Goal: Task Accomplishment & Management: Use online tool/utility

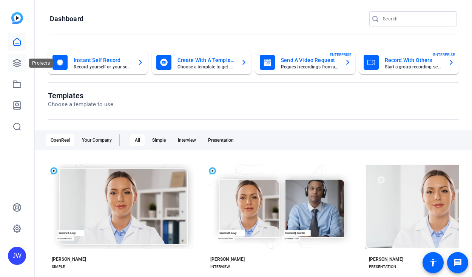
click at [15, 63] on icon at bounding box center [17, 63] width 8 height 8
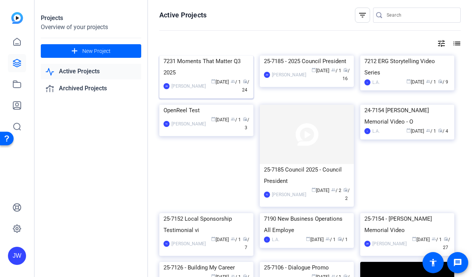
click at [195, 78] on div "7231 Moments That Matter Q3 2025" at bounding box center [207, 67] width 86 height 23
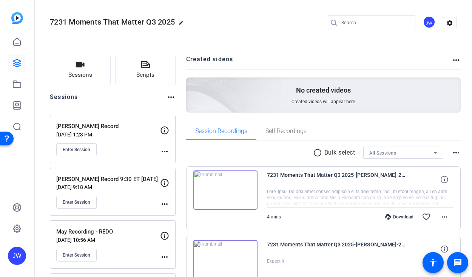
click at [92, 124] on p "Mike Presley Record" at bounding box center [108, 126] width 104 height 9
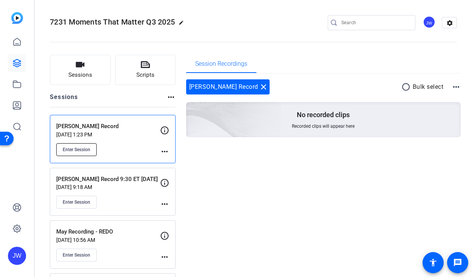
click at [76, 150] on span "Enter Session" at bounding box center [77, 150] width 28 height 6
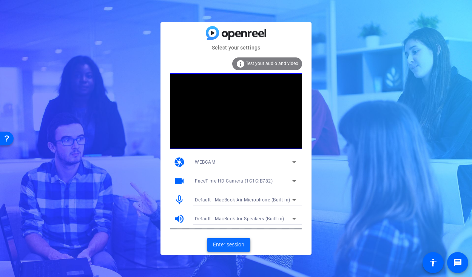
click at [227, 250] on span at bounding box center [228, 245] width 43 height 18
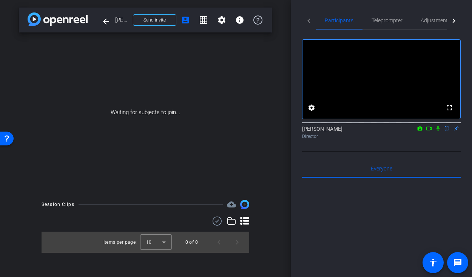
click at [436, 131] on icon at bounding box center [438, 128] width 6 height 5
click at [429, 131] on icon at bounding box center [429, 128] width 6 height 5
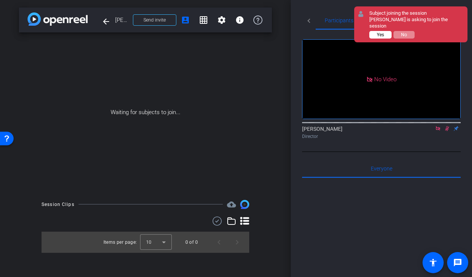
click at [378, 32] on span "Yes" at bounding box center [380, 34] width 7 height 5
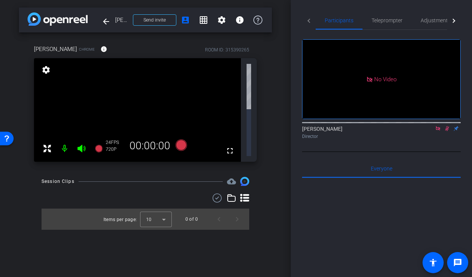
click at [448, 131] on icon at bounding box center [447, 128] width 6 height 5
click at [428, 26] on span "Adjustments" at bounding box center [436, 20] width 30 height 18
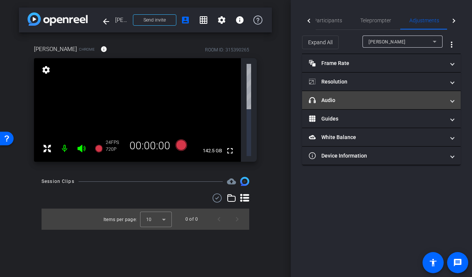
click at [330, 99] on mat-panel-title "headphone icon Audio" at bounding box center [377, 100] width 136 height 8
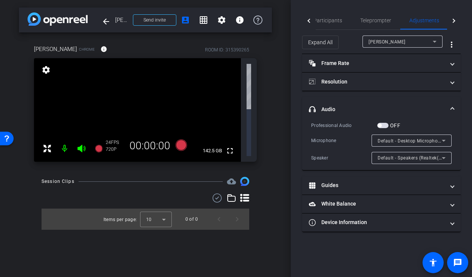
click at [383, 126] on span "button" at bounding box center [382, 125] width 11 height 5
click at [361, 26] on span "Teleprompter" at bounding box center [375, 20] width 31 height 18
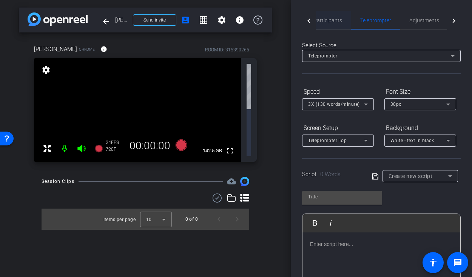
click at [327, 28] on span "Participants" at bounding box center [328, 20] width 29 height 18
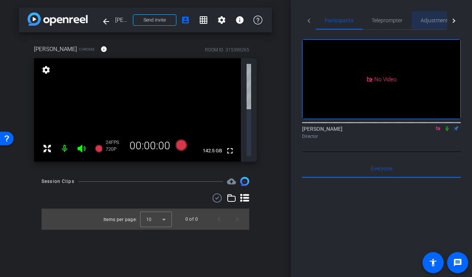
click at [438, 21] on span "Adjustments" at bounding box center [436, 20] width 30 height 5
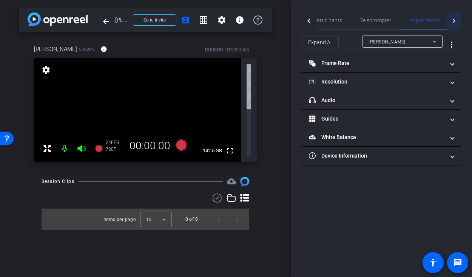
click at [456, 19] on div at bounding box center [454, 20] width 14 height 19
click at [307, 18] on div at bounding box center [309, 20] width 14 height 19
click at [309, 19] on div at bounding box center [309, 21] width 4 height 4
click at [333, 22] on span "Participants" at bounding box center [339, 20] width 29 height 5
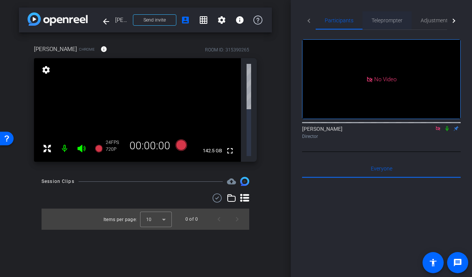
click at [382, 23] on span "Teleprompter" at bounding box center [387, 20] width 31 height 18
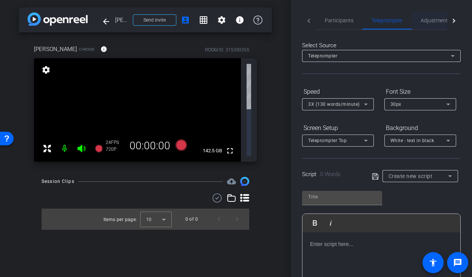
click at [435, 20] on span "Adjustments" at bounding box center [436, 20] width 30 height 5
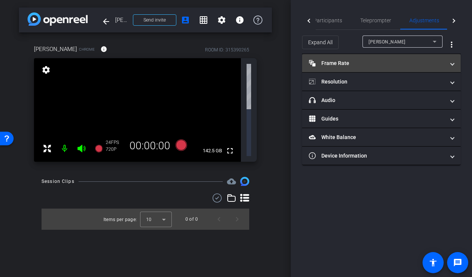
click at [336, 65] on mat-panel-title "Frame Rate Frame Rate" at bounding box center [377, 63] width 136 height 8
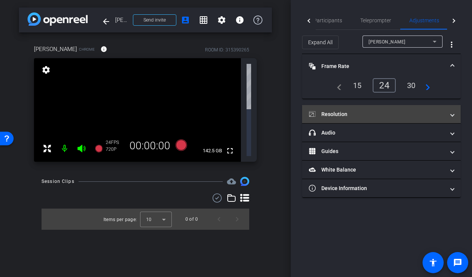
click at [336, 118] on mat-panel-title "Resolution" at bounding box center [377, 114] width 136 height 8
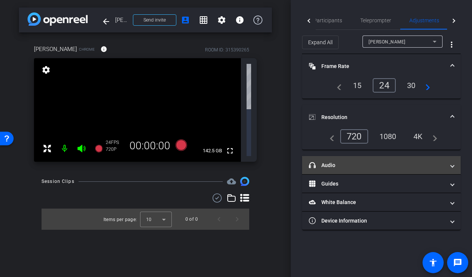
click at [337, 161] on mat-expansion-panel-header "headphone icon Audio" at bounding box center [381, 165] width 159 height 18
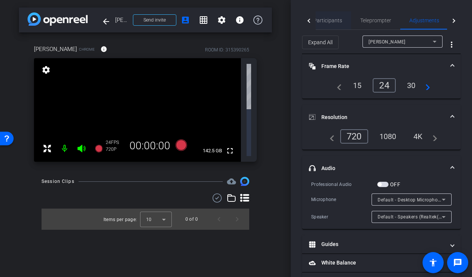
click at [329, 21] on span "Participants" at bounding box center [328, 20] width 29 height 5
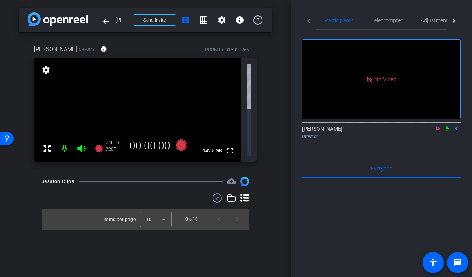
click at [448, 125] on div "Jon Williams Director" at bounding box center [381, 132] width 159 height 15
click at [447, 126] on icon at bounding box center [447, 128] width 3 height 5
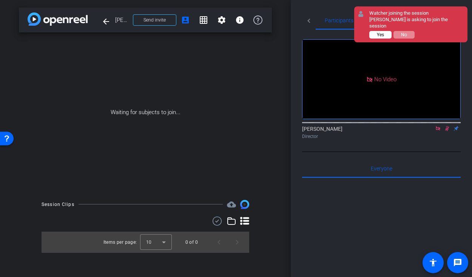
click at [385, 31] on button "Yes" at bounding box center [380, 35] width 22 height 8
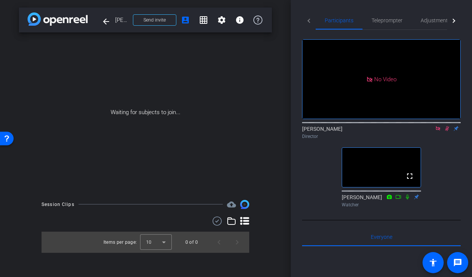
click at [446, 126] on icon at bounding box center [447, 128] width 4 height 5
click at [438, 126] on icon at bounding box center [438, 128] width 4 height 4
click at [427, 22] on span "Adjustments" at bounding box center [436, 20] width 30 height 5
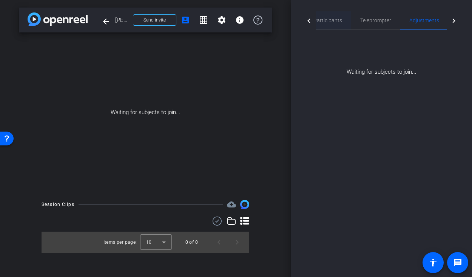
click at [330, 18] on span "Participants" at bounding box center [328, 20] width 29 height 5
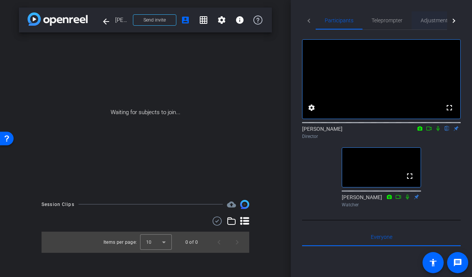
click at [434, 20] on span "Adjustments" at bounding box center [436, 20] width 30 height 5
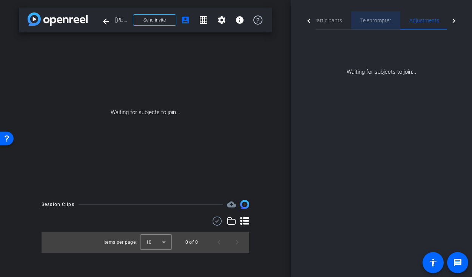
click at [369, 23] on span "Teleprompter" at bounding box center [375, 20] width 31 height 5
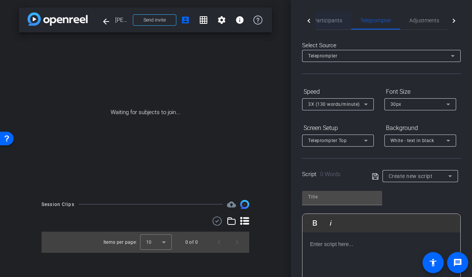
click at [334, 21] on span "Participants" at bounding box center [328, 20] width 29 height 5
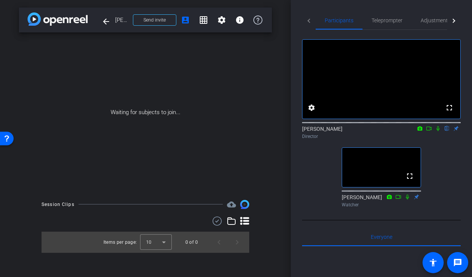
click at [408, 199] on icon at bounding box center [407, 196] width 3 height 5
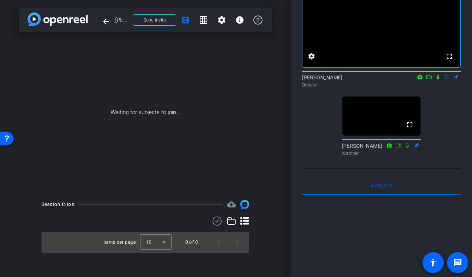
scroll to position [51, 0]
click at [408, 148] on icon at bounding box center [407, 145] width 3 height 5
click at [407, 148] on icon at bounding box center [407, 145] width 3 height 5
click at [359, 169] on div "fullscreen settings Jon Williams flip Director fullscreen Jennifer Watcher" at bounding box center [381, 74] width 159 height 190
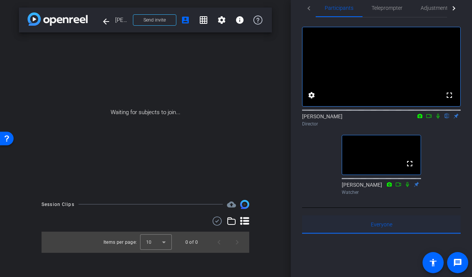
scroll to position [6, 0]
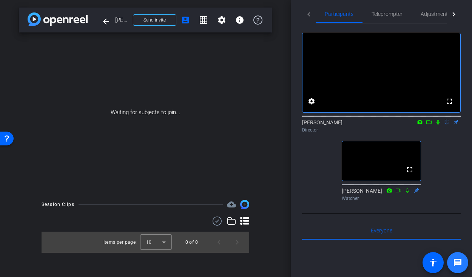
click at [460, 263] on mat-icon "message" at bounding box center [457, 262] width 9 height 9
click at [428, 13] on span "Adjustments" at bounding box center [436, 13] width 30 height 5
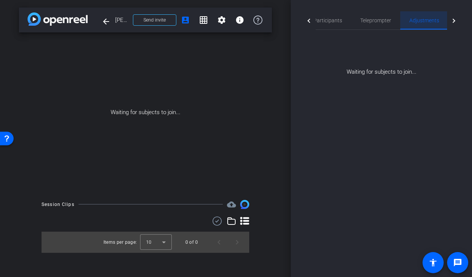
scroll to position [0, 0]
click at [365, 20] on span "Teleprompter" at bounding box center [375, 20] width 31 height 5
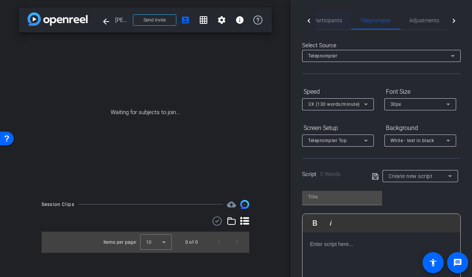
click at [324, 19] on span "Participants" at bounding box center [328, 20] width 29 height 5
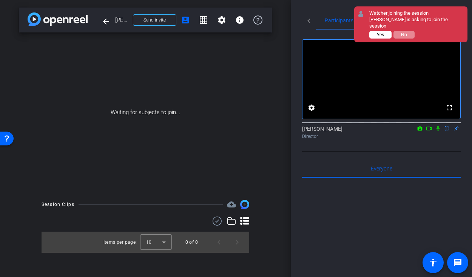
click at [0, 0] on span "Yes" at bounding box center [0, 0] width 0 height 0
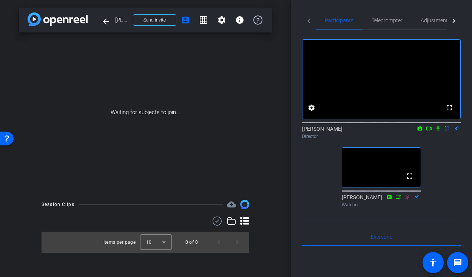
click at [422, 210] on div "fullscreen settings Jon Williams flip Director fullscreen Jennifer Watcher" at bounding box center [381, 120] width 159 height 181
click at [408, 199] on icon at bounding box center [408, 196] width 6 height 5
click at [407, 199] on icon at bounding box center [408, 196] width 6 height 5
click at [408, 199] on icon at bounding box center [408, 196] width 6 height 5
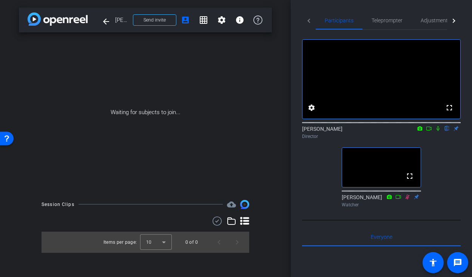
click at [408, 199] on icon at bounding box center [408, 196] width 6 height 5
click at [408, 199] on icon at bounding box center [408, 196] width 4 height 5
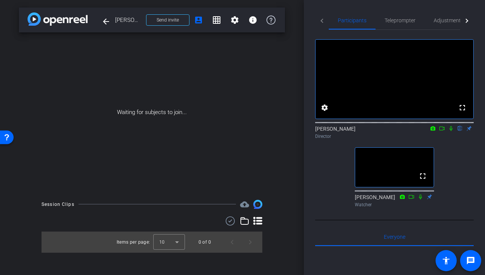
click at [450, 131] on icon at bounding box center [451, 128] width 6 height 5
click at [395, 22] on span "Teleprompter" at bounding box center [400, 20] width 31 height 5
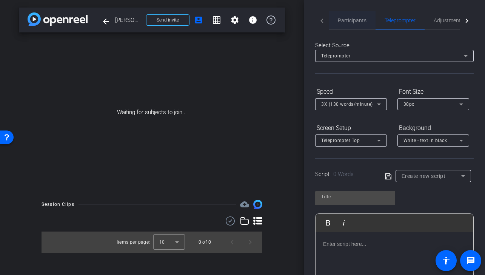
click at [357, 18] on span "Participants" at bounding box center [352, 20] width 29 height 5
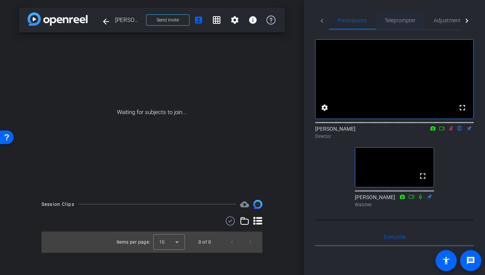
click at [403, 20] on span "Teleprompter" at bounding box center [400, 20] width 31 height 5
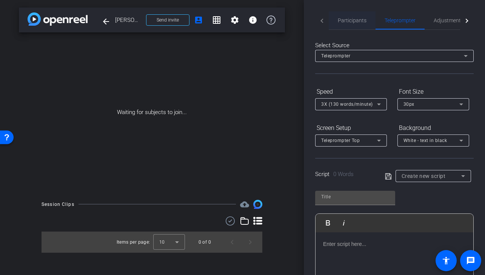
click at [355, 16] on span "Participants" at bounding box center [352, 20] width 29 height 18
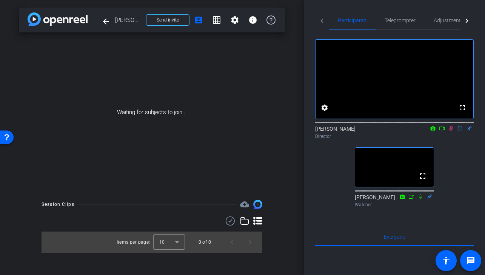
click at [452, 131] on icon at bounding box center [451, 128] width 6 height 5
click at [197, 137] on div "Waiting for subjects to join..." at bounding box center [152, 112] width 266 height 160
click at [320, 164] on div "fullscreen settings Jon Williams flip Director fullscreen Jennifer Watcher" at bounding box center [394, 120] width 159 height 181
click at [474, 264] on mat-icon "message" at bounding box center [471, 260] width 9 height 9
click at [322, 21] on mat-tab-header "Participants Teleprompter Adjustments Live" at bounding box center [394, 20] width 159 height 19
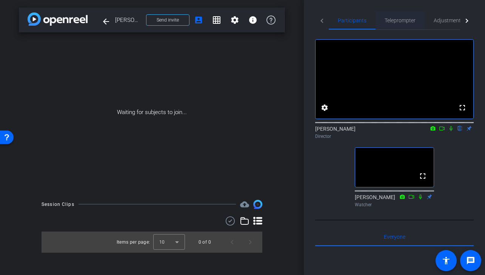
click at [404, 16] on span "Teleprompter" at bounding box center [400, 20] width 31 height 18
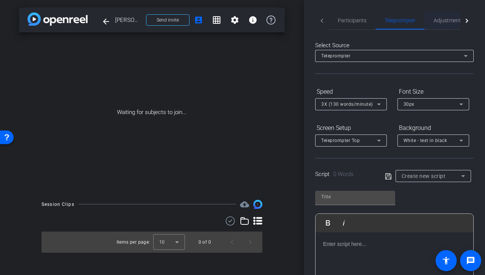
click at [454, 21] on span "Adjustments" at bounding box center [449, 20] width 30 height 5
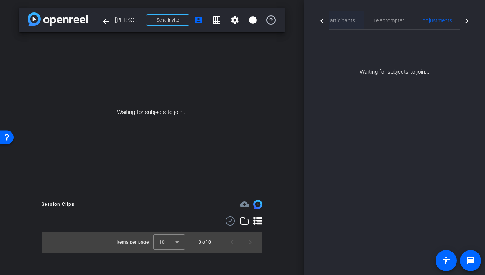
click at [342, 22] on span "Participants" at bounding box center [341, 20] width 29 height 5
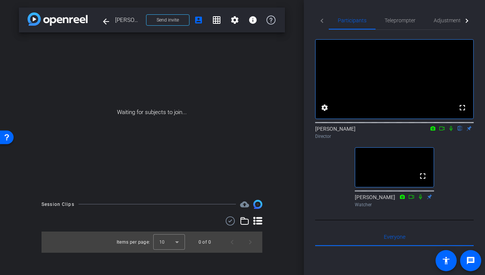
click at [320, 19] on mat-tab-header "Participants Teleprompter Adjustments Live" at bounding box center [394, 20] width 159 height 19
click at [451, 131] on icon at bounding box center [451, 128] width 6 height 5
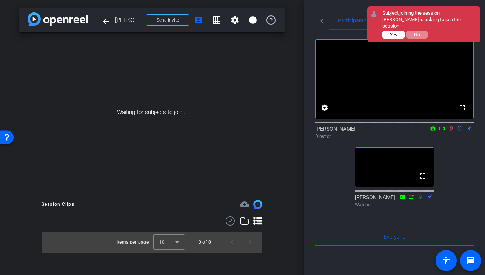
click at [393, 32] on span "Yes" at bounding box center [393, 34] width 7 height 5
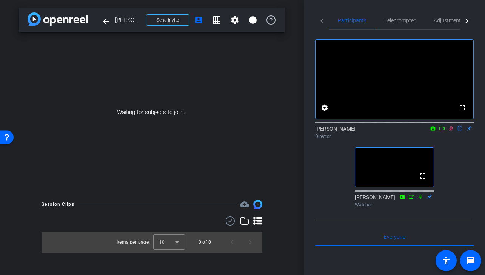
click at [451, 131] on icon at bounding box center [452, 128] width 4 height 5
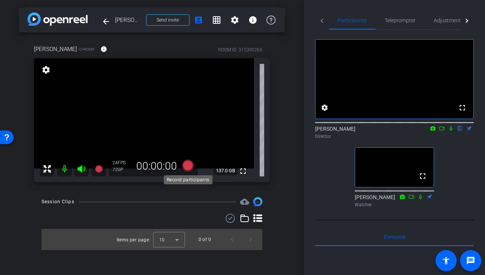
click at [189, 165] on icon at bounding box center [187, 165] width 11 height 11
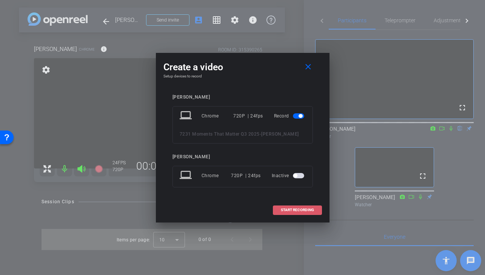
click at [295, 206] on span at bounding box center [297, 210] width 48 height 18
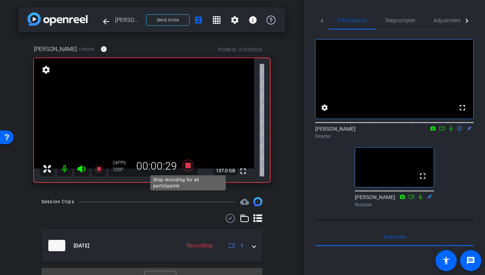
click at [189, 166] on icon at bounding box center [187, 165] width 11 height 11
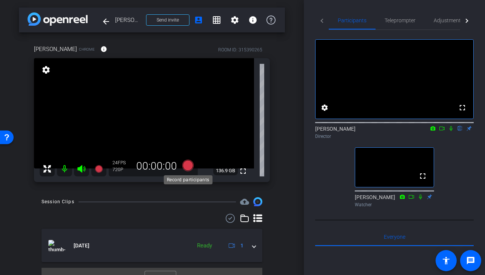
click at [188, 167] on icon at bounding box center [187, 165] width 11 height 11
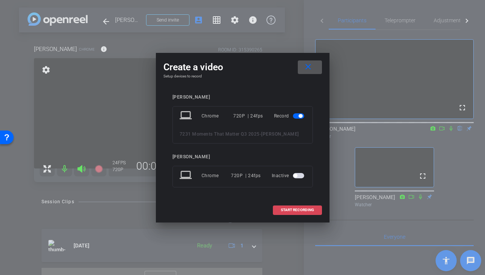
click at [306, 209] on span "START RECORDING" at bounding box center [297, 210] width 33 height 4
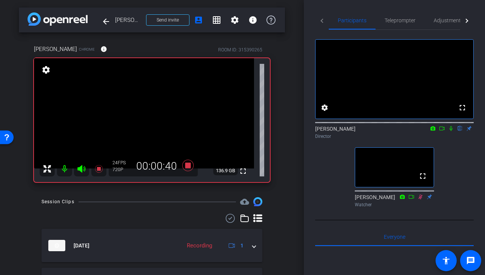
click at [453, 131] on icon at bounding box center [451, 128] width 6 height 5
click at [451, 131] on icon at bounding box center [451, 128] width 6 height 5
click at [187, 165] on icon at bounding box center [187, 165] width 11 height 11
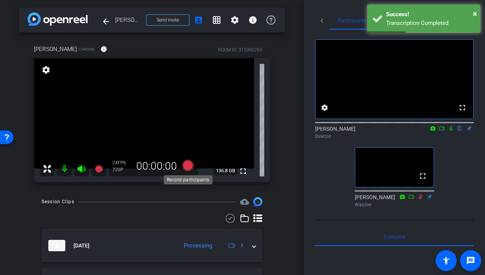
click at [188, 167] on icon at bounding box center [187, 165] width 11 height 11
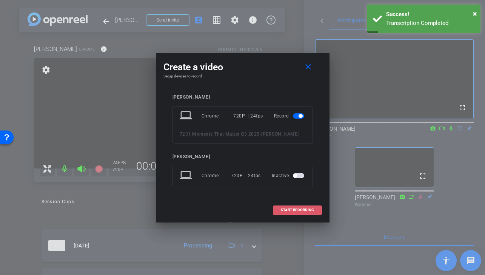
click at [290, 210] on span "START RECORDING" at bounding box center [297, 210] width 33 height 4
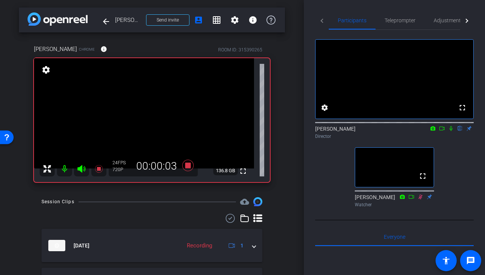
click at [451, 131] on icon at bounding box center [451, 128] width 6 height 5
click at [450, 131] on icon at bounding box center [452, 128] width 4 height 5
click at [451, 131] on icon at bounding box center [451, 128] width 3 height 5
click at [451, 131] on icon at bounding box center [452, 128] width 4 height 5
click at [451, 131] on icon at bounding box center [451, 128] width 3 height 5
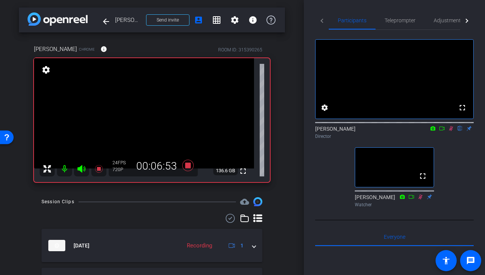
click at [451, 131] on icon at bounding box center [452, 128] width 4 height 5
click at [451, 131] on icon at bounding box center [451, 128] width 6 height 5
click at [450, 131] on icon at bounding box center [451, 128] width 6 height 5
click at [451, 131] on icon at bounding box center [451, 128] width 6 height 5
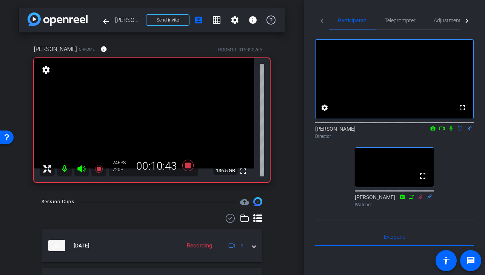
click at [452, 131] on icon at bounding box center [451, 128] width 3 height 5
click at [452, 131] on icon at bounding box center [452, 128] width 4 height 5
click at [451, 131] on icon at bounding box center [451, 128] width 6 height 5
click at [449, 131] on icon at bounding box center [451, 128] width 6 height 5
click at [451, 131] on icon at bounding box center [451, 128] width 6 height 5
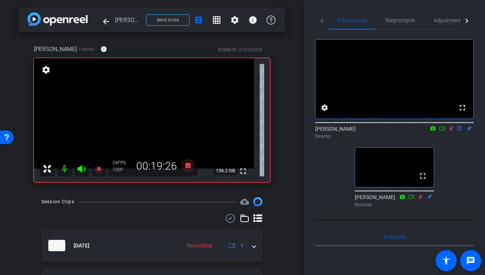
click at [450, 131] on icon at bounding box center [451, 128] width 6 height 5
click at [188, 166] on icon at bounding box center [187, 165] width 11 height 11
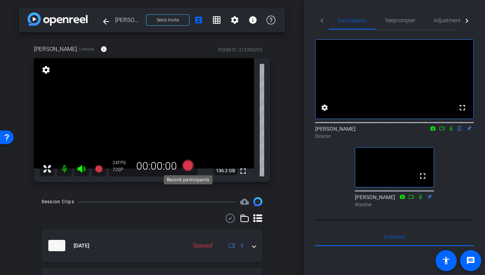
click at [188, 164] on icon at bounding box center [187, 165] width 11 height 11
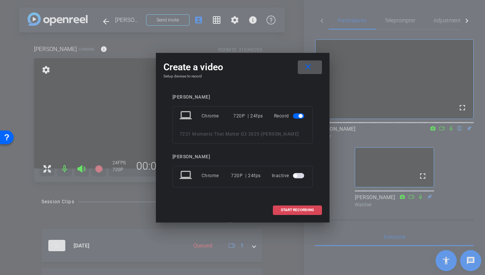
click at [311, 213] on span at bounding box center [297, 210] width 48 height 18
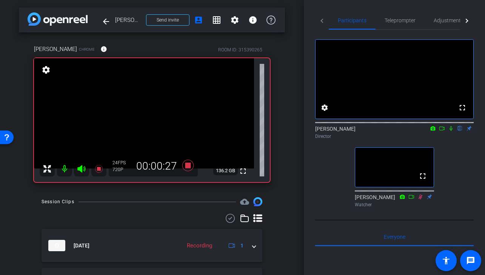
click at [451, 131] on icon at bounding box center [451, 128] width 6 height 5
click at [450, 131] on icon at bounding box center [452, 128] width 4 height 5
click at [188, 167] on icon at bounding box center [187, 165] width 11 height 11
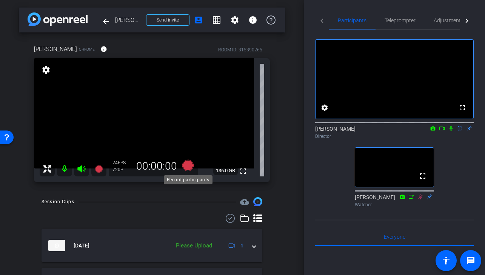
click at [188, 167] on icon at bounding box center [187, 165] width 11 height 11
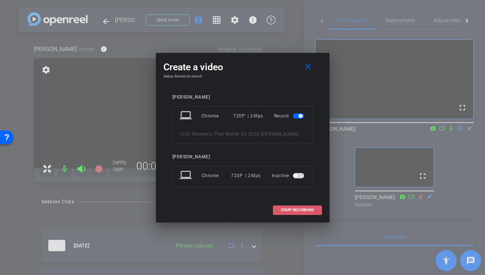
click at [310, 215] on span at bounding box center [297, 210] width 48 height 18
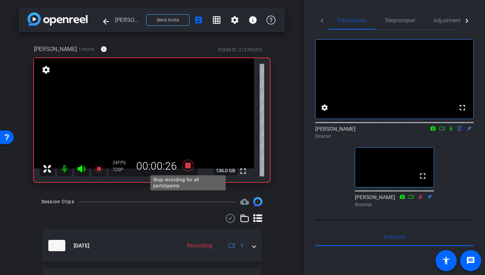
click at [189, 168] on icon at bounding box center [188, 166] width 18 height 14
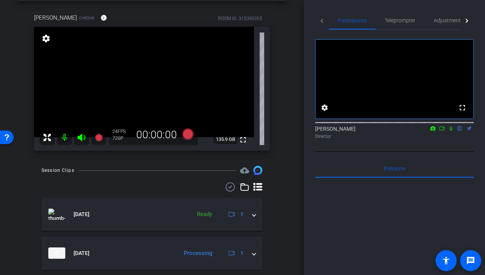
scroll to position [26, 0]
